Goal: Find specific page/section: Find specific page/section

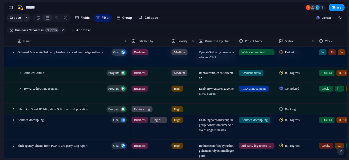
click at [13, 55] on div at bounding box center [14, 52] width 5 height 5
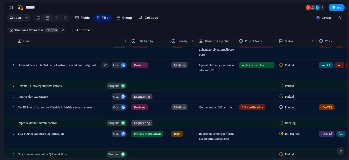
scroll to position [101, 0]
click at [11, 69] on div at bounding box center [9, 71] width 9 height 23
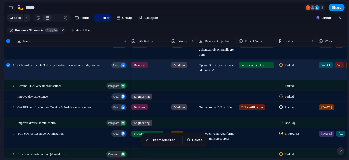
click at [9, 43] on div at bounding box center [9, 41] width 4 height 4
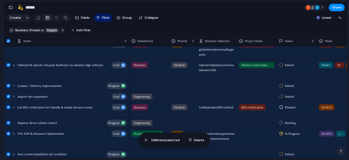
click at [8, 43] on div at bounding box center [9, 41] width 4 height 4
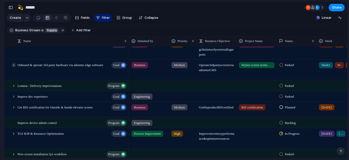
click at [13, 67] on div at bounding box center [14, 65] width 5 height 5
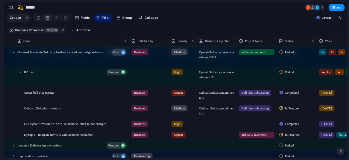
scroll to position [175, 0]
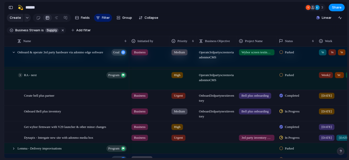
click at [21, 77] on div at bounding box center [20, 75] width 5 height 5
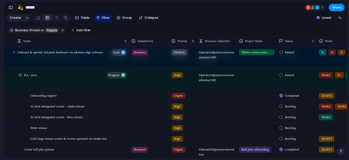
click at [21, 77] on div at bounding box center [20, 75] width 5 height 5
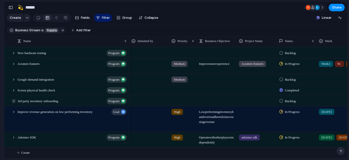
click at [14, 101] on div at bounding box center [14, 101] width 5 height 5
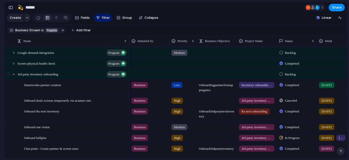
click at [12, 75] on div at bounding box center [9, 76] width 9 height 14
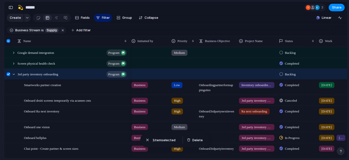
click at [10, 76] on div at bounding box center [9, 74] width 4 height 4
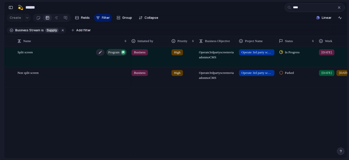
type input "****"
click at [73, 58] on div "Split screen program" at bounding box center [73, 57] width 110 height 20
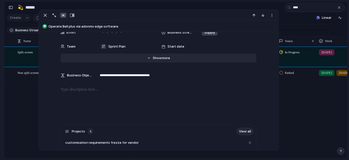
click at [162, 58] on span "more" at bounding box center [166, 58] width 8 height 5
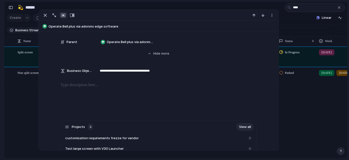
click at [76, 24] on span "Operate Bell plus via adonmo edge software" at bounding box center [163, 26] width 228 height 5
type textarea "**********"
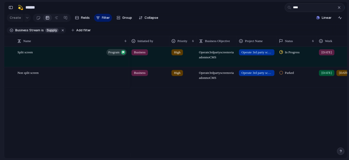
click at [0, 95] on section "🛠️ Sprint Plan Projects 🍎 June- Digital Plan 🧊 July Test 🤖 Week2 🍎 July- Supply…" at bounding box center [27, 78] width 55 height 78
click at [340, 6] on button "button" at bounding box center [340, 8] width 6 height 6
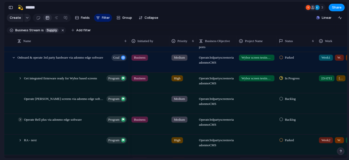
click at [19, 122] on div at bounding box center [20, 119] width 5 height 5
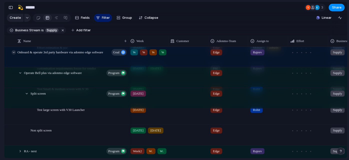
click at [13, 55] on div at bounding box center [14, 52] width 5 height 5
